Goal: Entertainment & Leisure: Browse casually

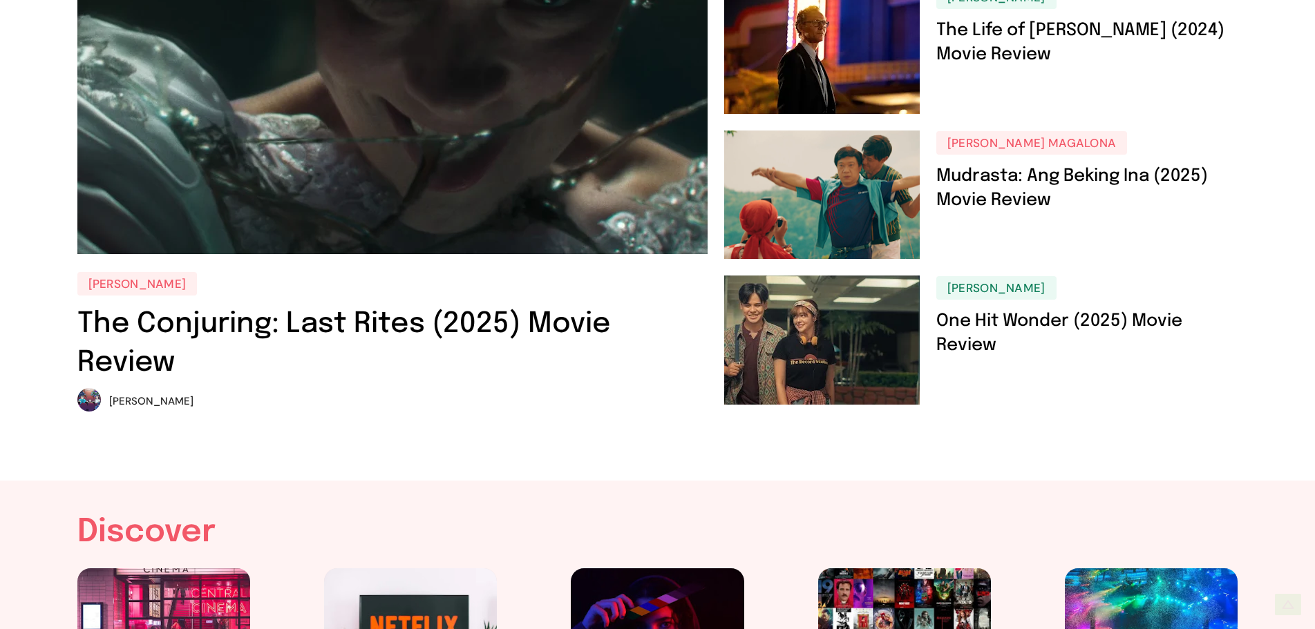
scroll to position [276, 0]
